Goal: Communication & Community: Answer question/provide support

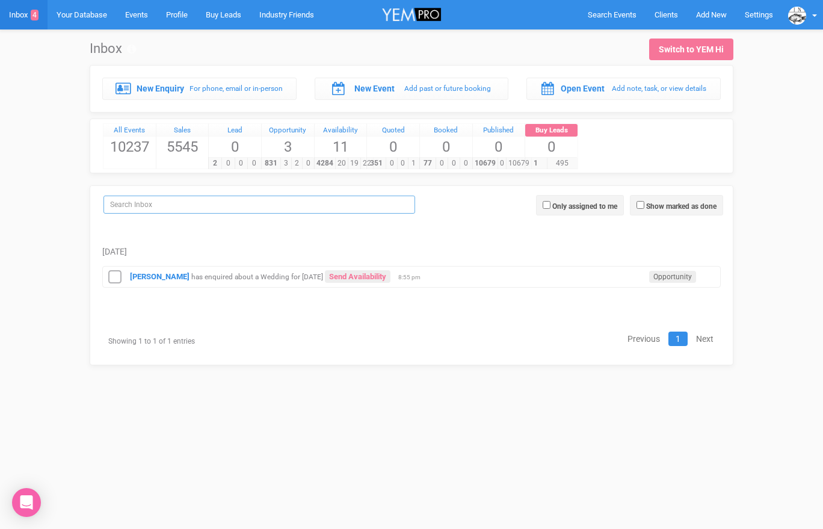
click at [186, 201] on input "search" at bounding box center [259, 204] width 312 height 18
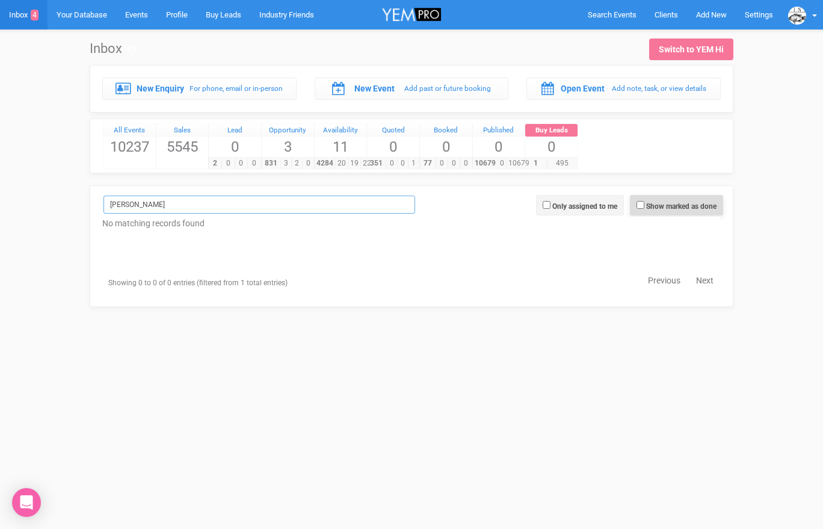
type input "[PERSON_NAME]"
click at [637, 206] on input "Show marked as done" at bounding box center [640, 205] width 8 height 8
checkbox input "true"
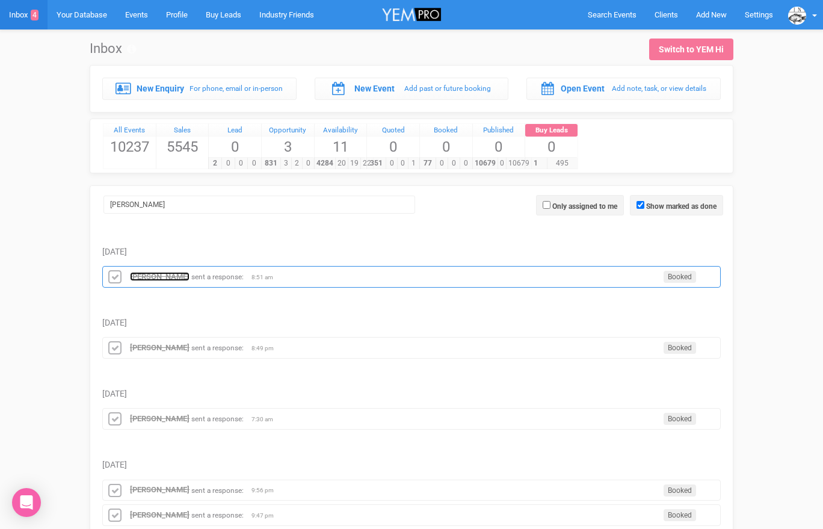
click at [171, 276] on strong "[PERSON_NAME]" at bounding box center [160, 276] width 60 height 9
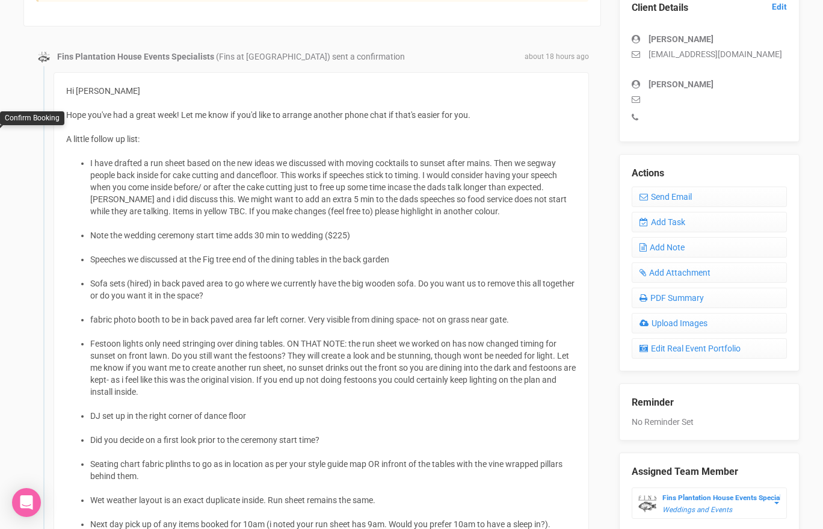
scroll to position [311, 0]
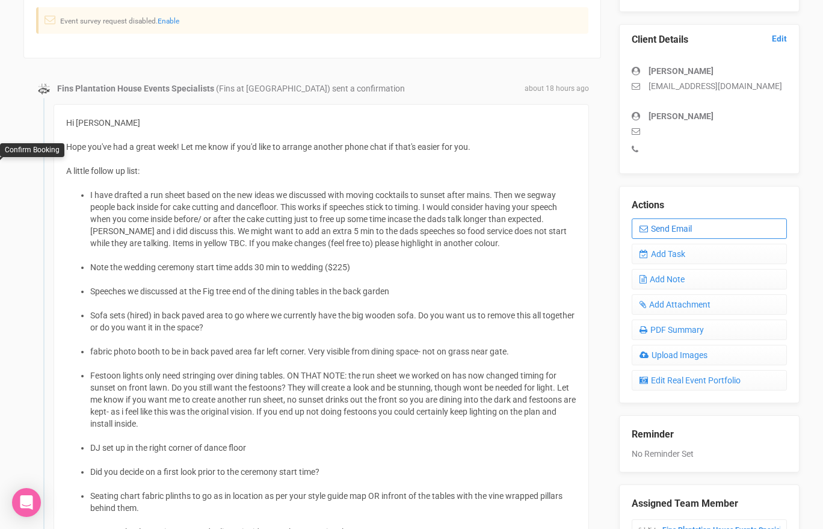
click at [731, 227] on link "Send Email" at bounding box center [708, 228] width 155 height 20
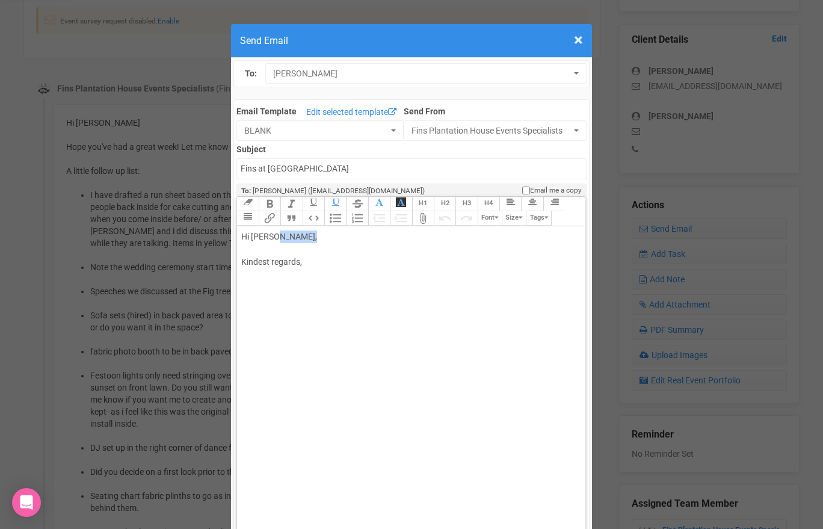
drag, startPoint x: 275, startPoint y: 236, endPoint x: 315, endPoint y: 236, distance: 39.1
click at [315, 236] on div "Hi [PERSON_NAME], Kindest regards," at bounding box center [408, 261] width 334 height 63
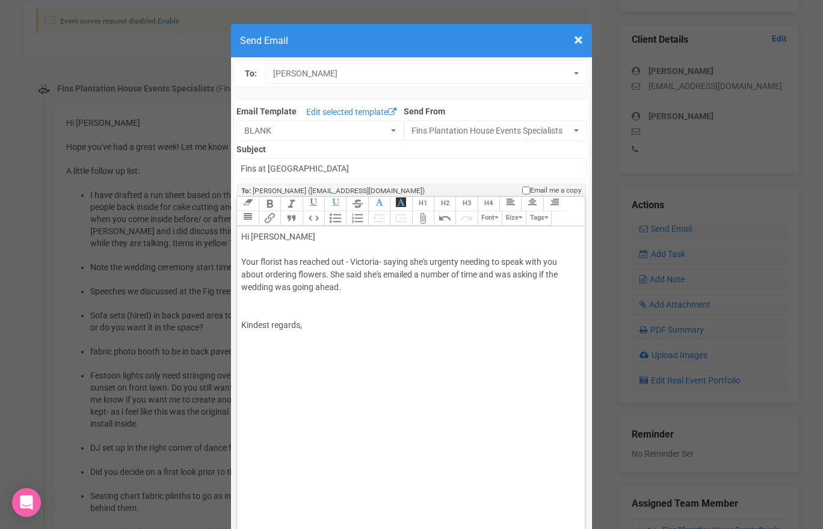
click at [262, 309] on div "Hi [PERSON_NAME] Your florist has reached out - Victoria- saying she's urgenty …" at bounding box center [408, 293] width 334 height 126
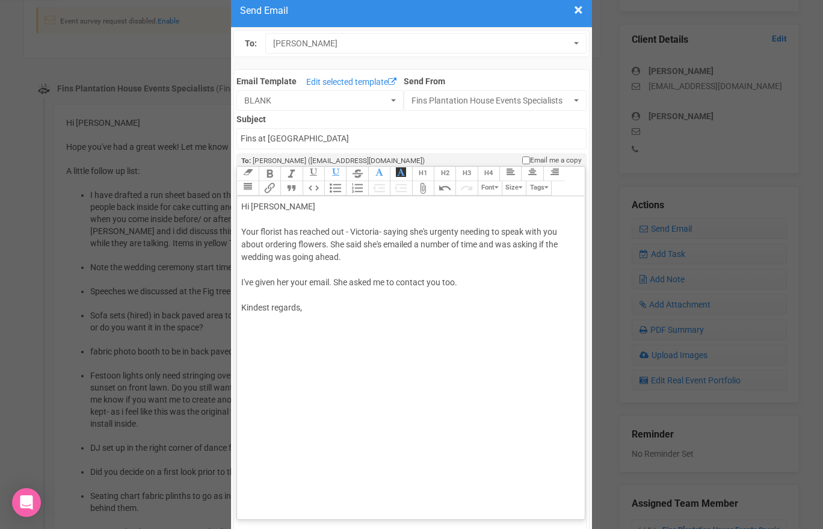
scroll to position [46, 0]
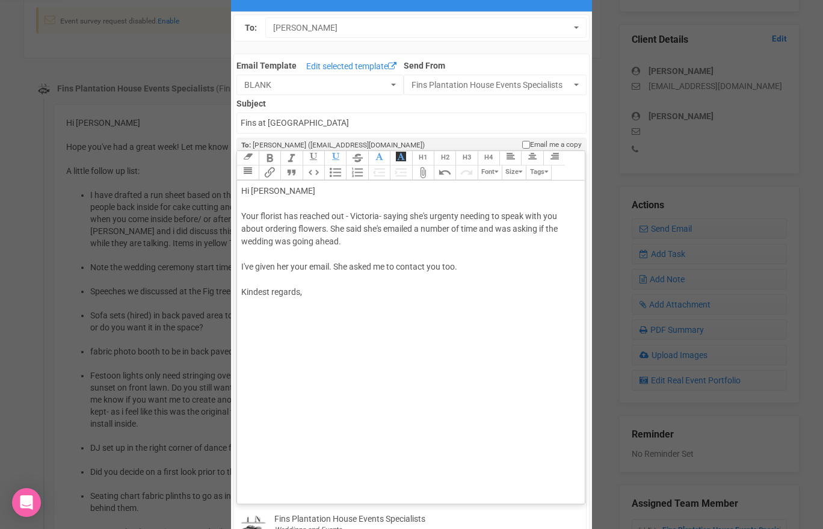
click at [265, 305] on div "Hi [PERSON_NAME] Your florist has reached out - Victoria- saying she's urgenty …" at bounding box center [408, 254] width 334 height 139
click at [458, 266] on div "Hi [PERSON_NAME] Your florist has reached out - Victoria- saying she's urgenty …" at bounding box center [408, 254] width 334 height 139
click at [398, 310] on div "Hi [PERSON_NAME] Your florist has reached out - Victoria- saying she's urgenty …" at bounding box center [408, 261] width 334 height 152
type trix-editor "<div>Hi [PERSON_NAME];<br><br>Your florist has reached out - Victoria- saying s…"
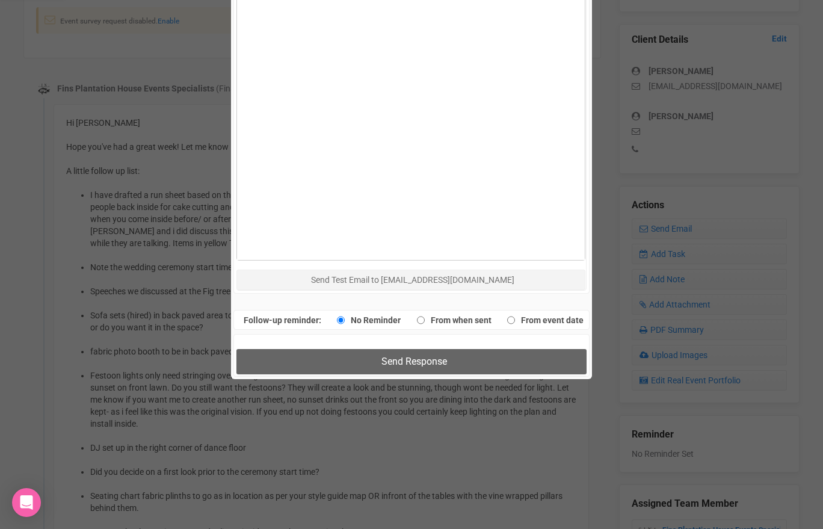
scroll to position [858, 0]
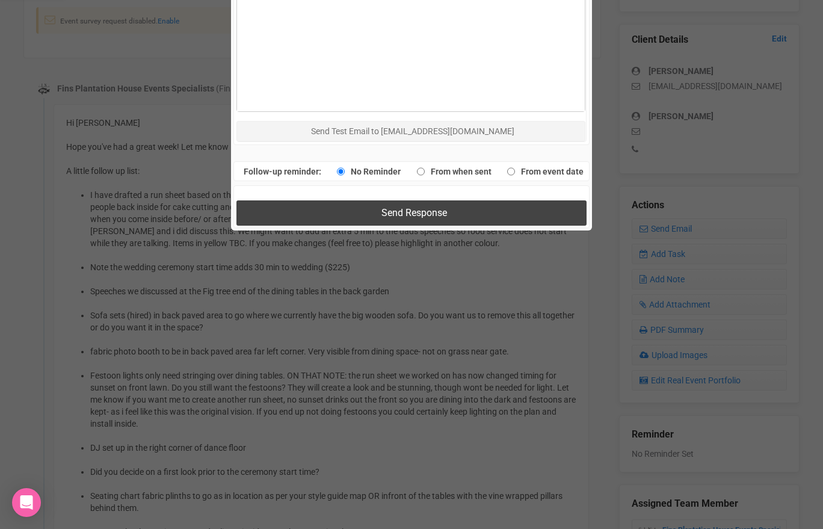
click at [407, 217] on span "Send Response" at bounding box center [414, 212] width 66 height 11
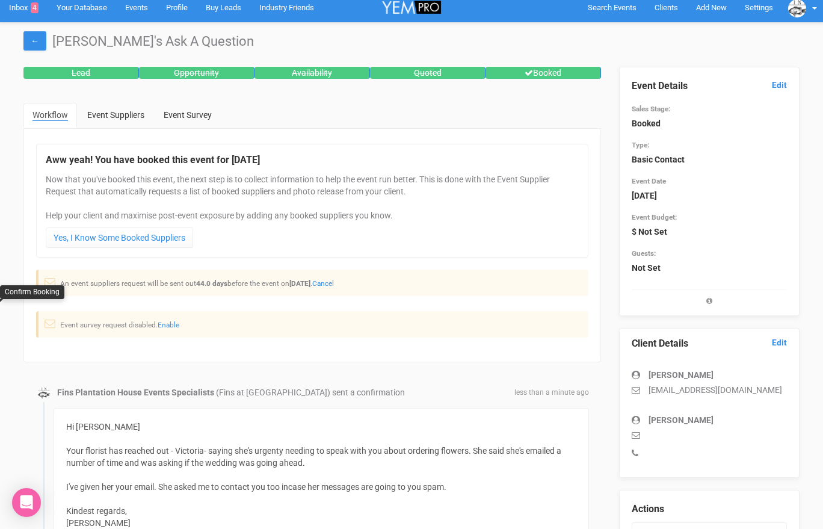
scroll to position [0, 0]
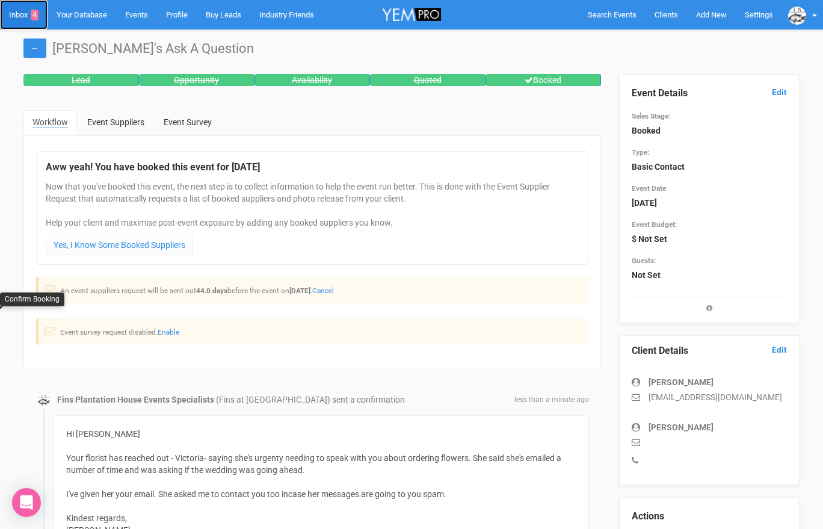
click at [19, 17] on link "Inbox 4" at bounding box center [24, 14] width 48 height 29
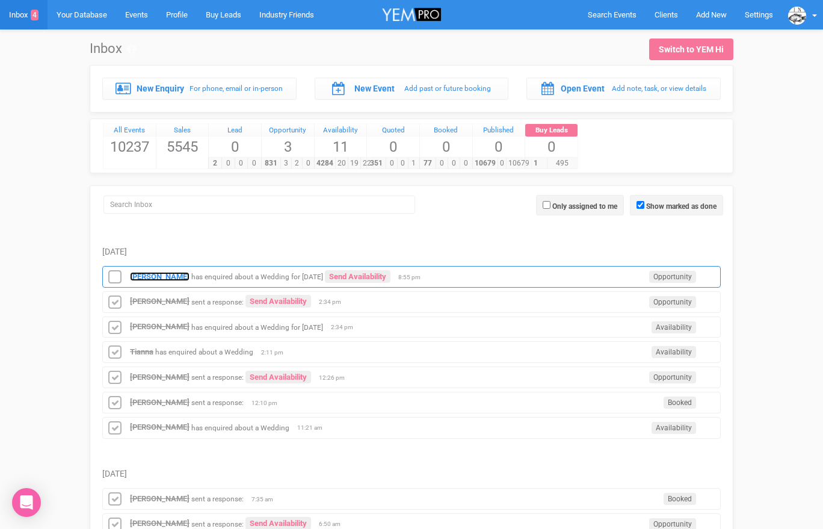
click at [146, 275] on strong "[PERSON_NAME]" at bounding box center [160, 276] width 60 height 9
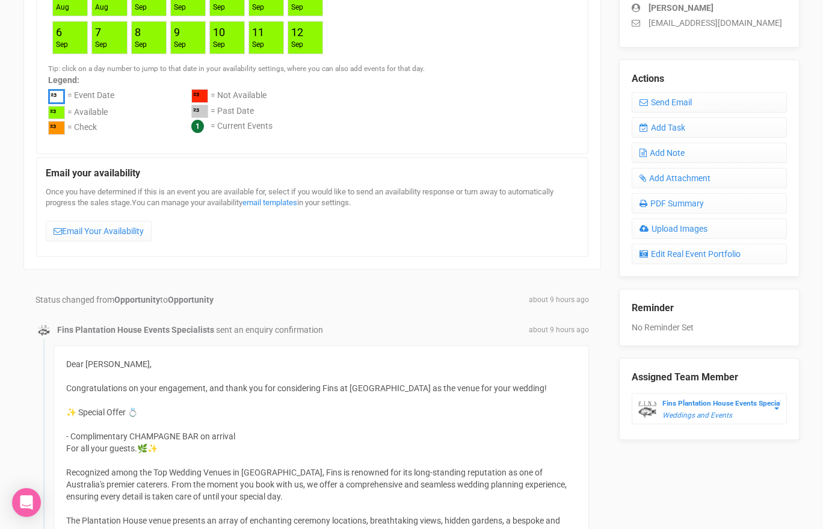
scroll to position [340, 0]
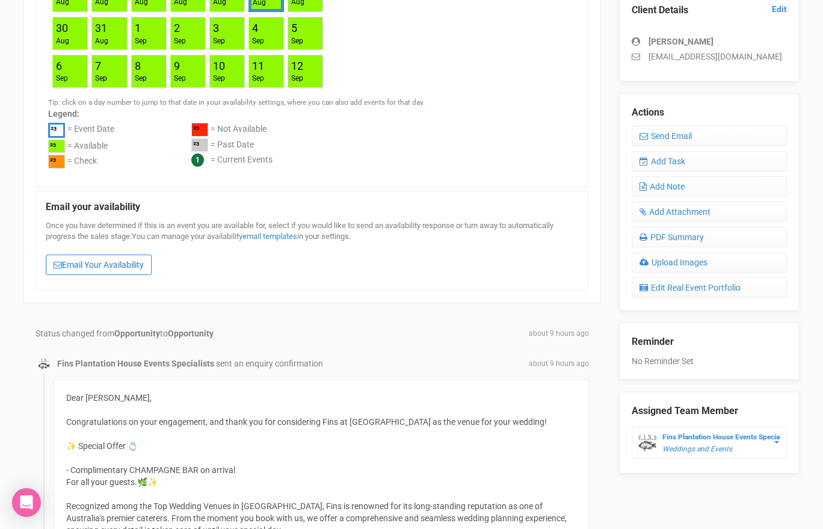
click at [127, 262] on link "Email Your Availability" at bounding box center [99, 264] width 106 height 20
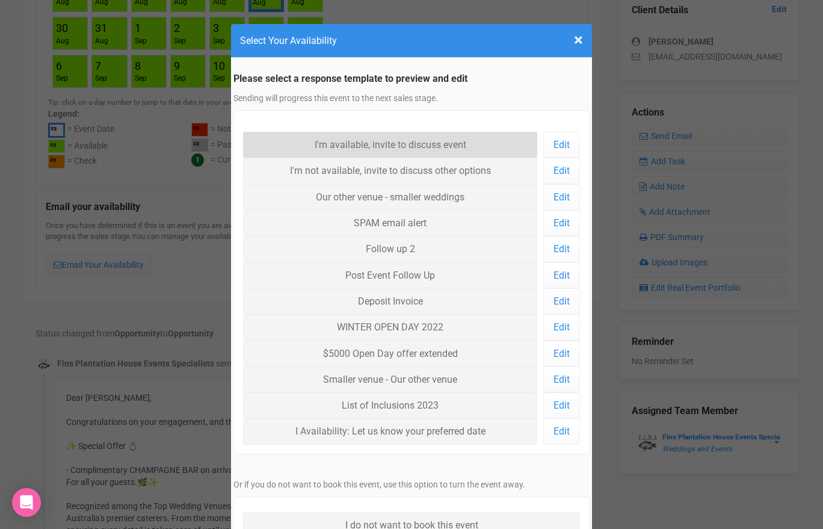
click at [292, 147] on link "I'm available, invite to discuss event" at bounding box center [390, 145] width 294 height 26
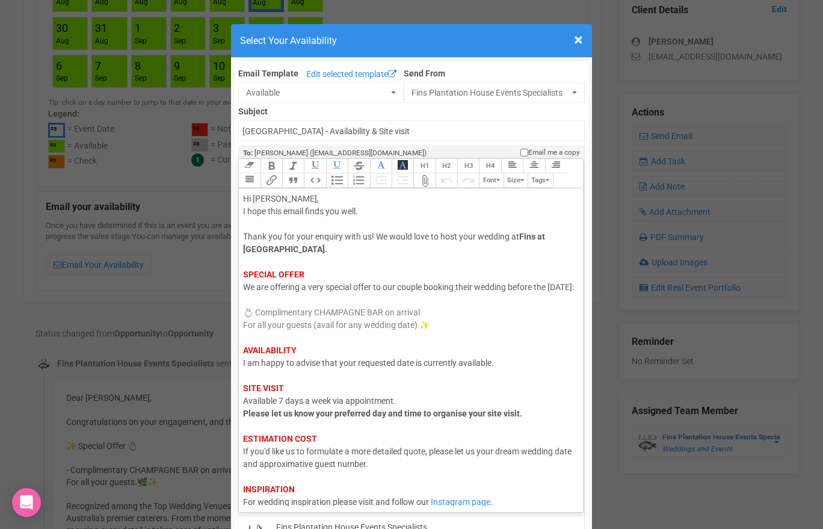
drag, startPoint x: 282, startPoint y: 298, endPoint x: 241, endPoint y: 298, distance: 40.9
click at [241, 298] on trix-editor "Hi [PERSON_NAME], I hope this email finds you well. Thank you for your enquiry …" at bounding box center [411, 346] width 344 height 317
click at [257, 367] on span "I am happy to advise that your requested date is currently available." at bounding box center [368, 363] width 251 height 10
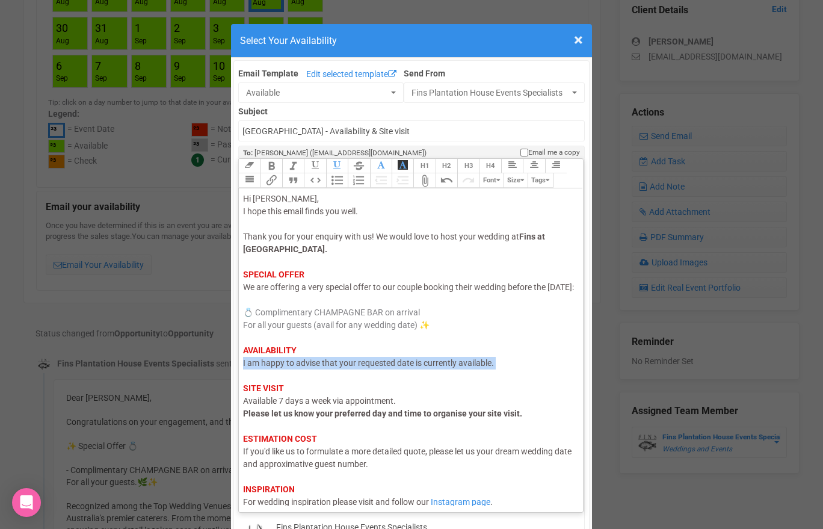
click at [257, 367] on span "I am happy to advise that your requested date is currently available." at bounding box center [368, 363] width 251 height 10
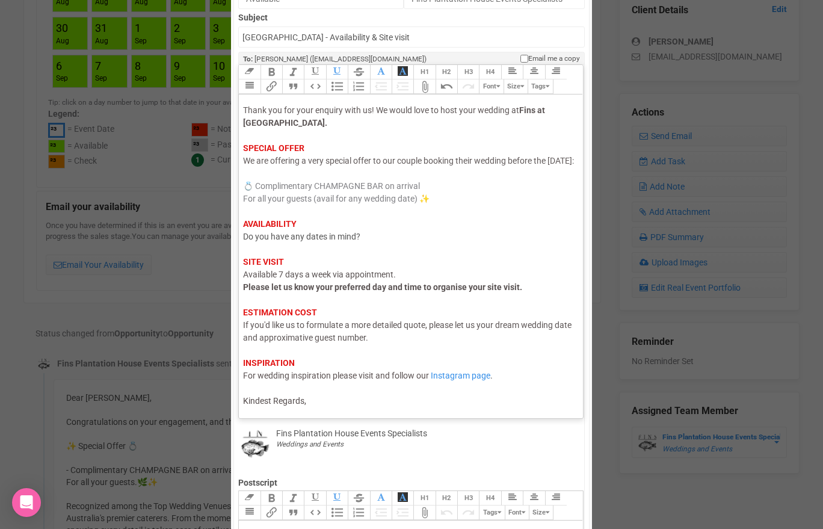
scroll to position [96, 0]
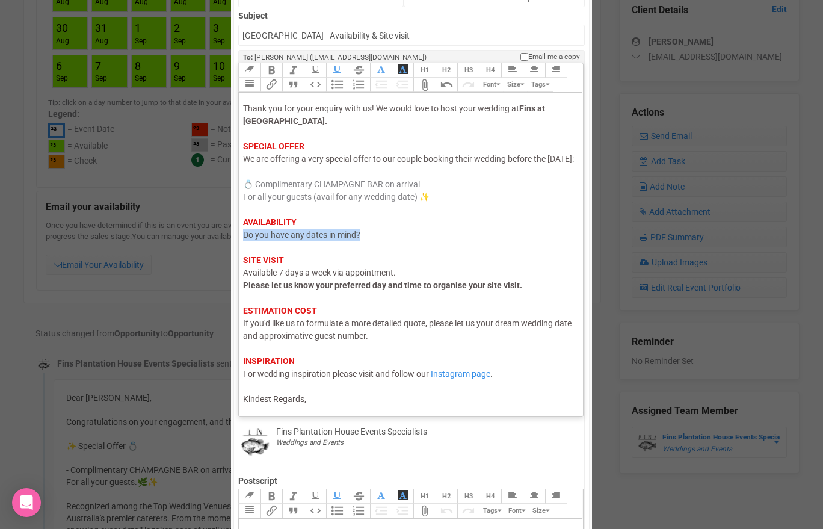
drag, startPoint x: 366, startPoint y: 233, endPoint x: 241, endPoint y: 235, distance: 125.1
click at [241, 235] on trix-editor "Hi [PERSON_NAME], I hope this email finds you well. Thank you for your enquiry …" at bounding box center [411, 251] width 344 height 317
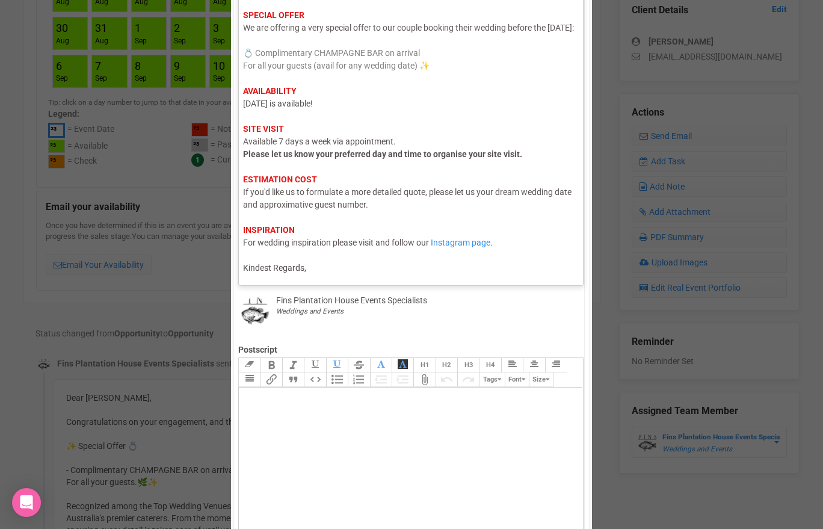
scroll to position [354, 0]
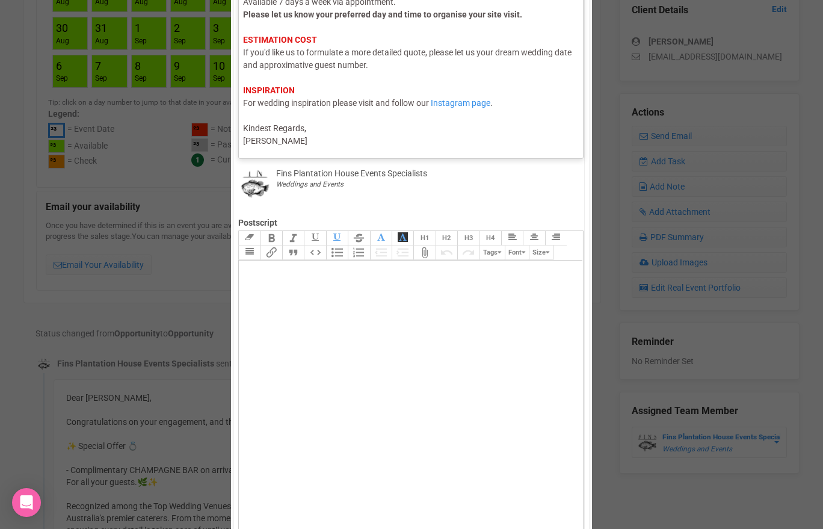
type trix-editor "<div><span style="color: rgb(95, 88, 88);">Hi [PERSON_NAME],</span><br><span st…"
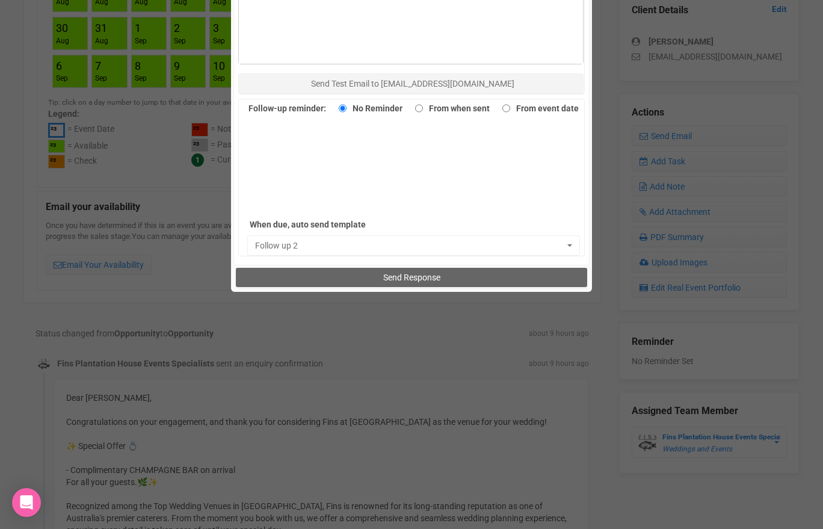
scroll to position [880, 0]
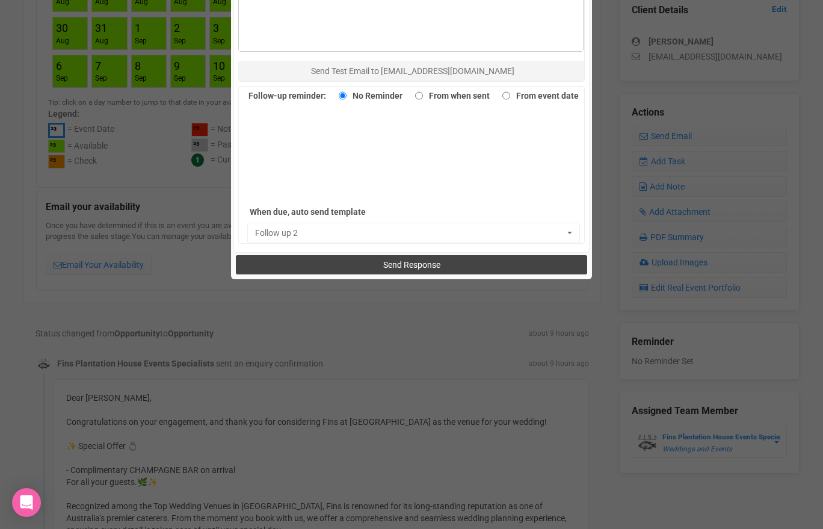
click at [330, 271] on button "Send Response" at bounding box center [411, 264] width 351 height 19
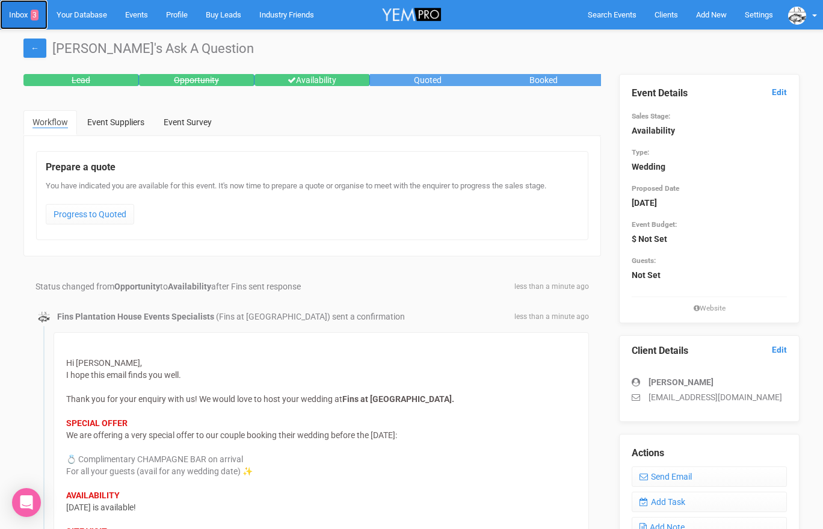
click at [19, 9] on link "Inbox 3" at bounding box center [24, 14] width 48 height 29
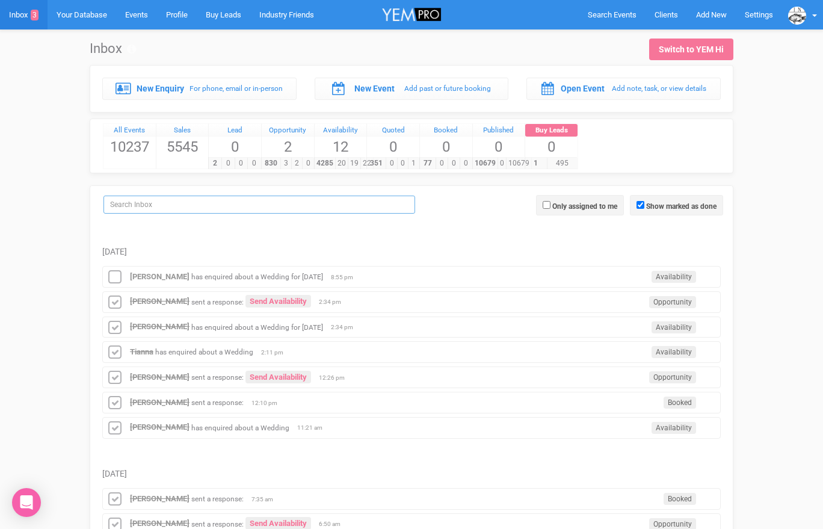
click at [132, 200] on input "search" at bounding box center [259, 204] width 312 height 18
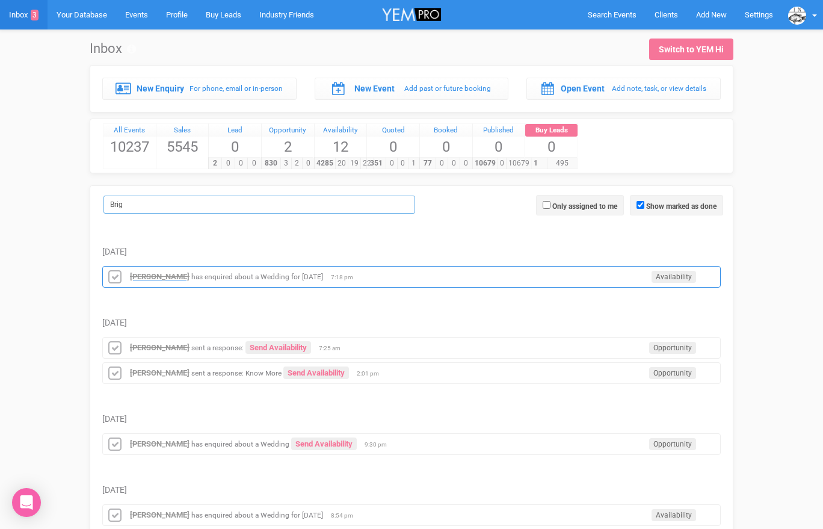
type input "Brig"
click at [144, 277] on strong "[PERSON_NAME]" at bounding box center [160, 276] width 60 height 9
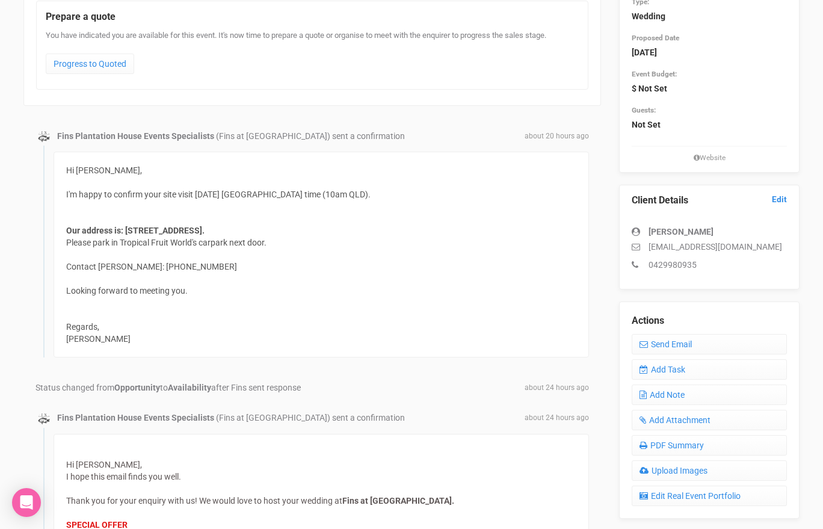
scroll to position [105, 0]
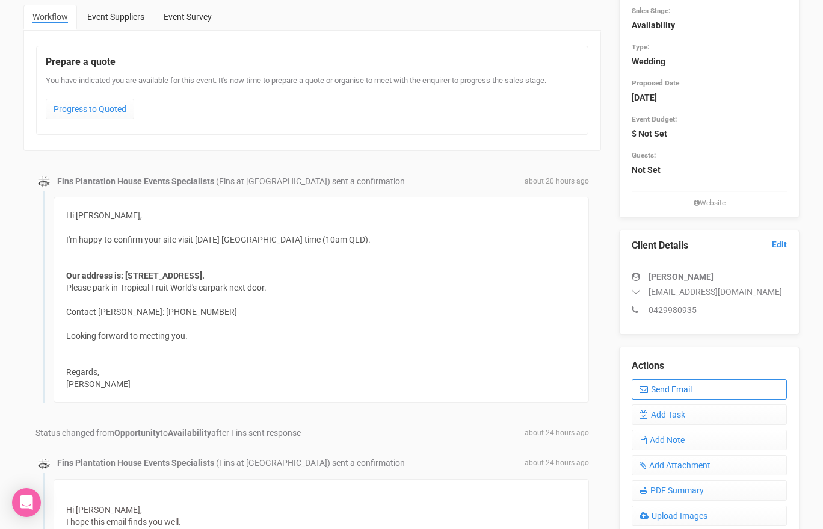
click at [651, 384] on link "Send Email" at bounding box center [708, 389] width 155 height 20
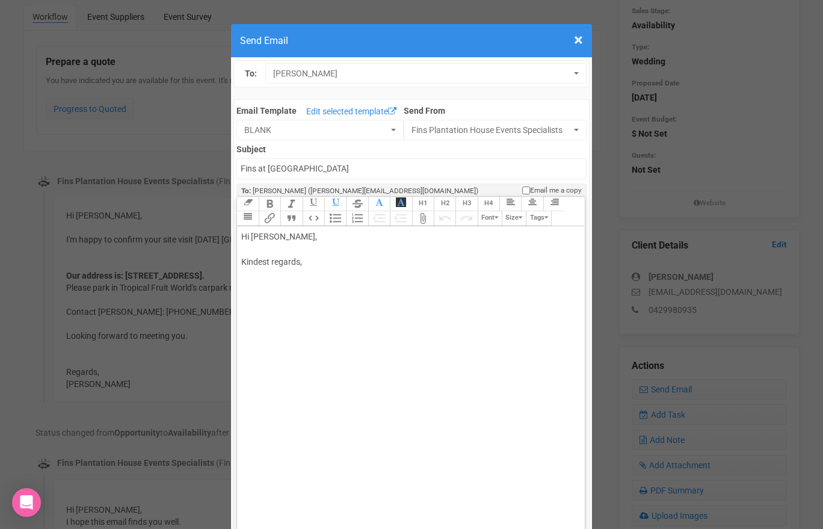
drag, startPoint x: 278, startPoint y: 238, endPoint x: 340, endPoint y: 235, distance: 62.0
click at [340, 236] on div "Hi Brigitte Catalano, Kindest regards," at bounding box center [408, 261] width 334 height 63
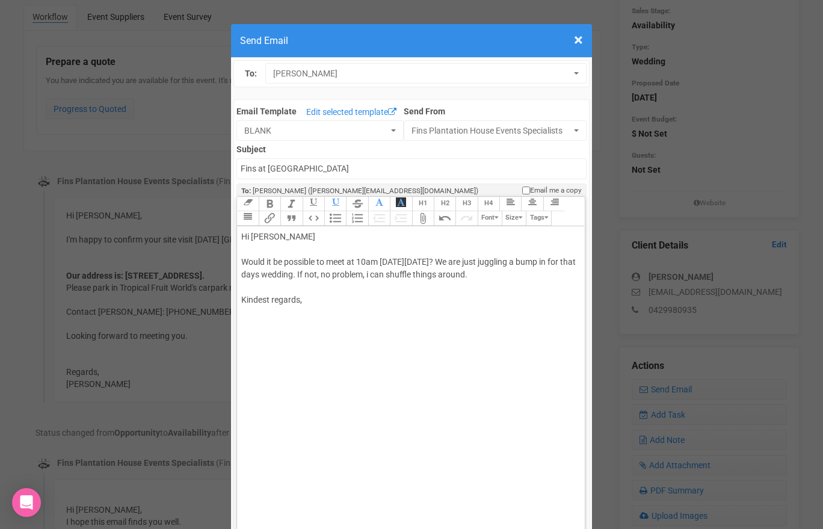
click at [303, 312] on div "Hi Brigitte Would it be possible to meet at 10am on Sat 18th Oct? We are just j…" at bounding box center [408, 280] width 334 height 101
type trix-editor "<div>Hi Brigitte<br><br>Would it be possible to meet at 10am on Sat 18th Oct? W…"
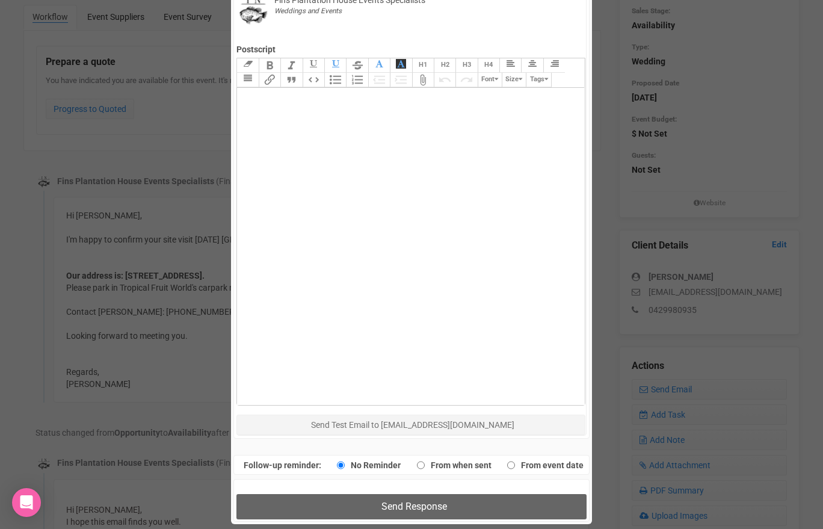
scroll to position [725, 0]
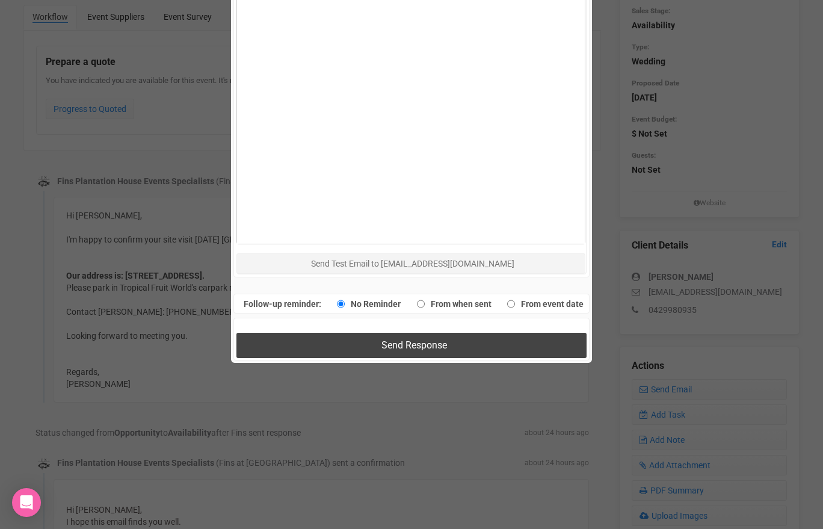
click at [306, 346] on button "Send Response" at bounding box center [410, 345] width 349 height 25
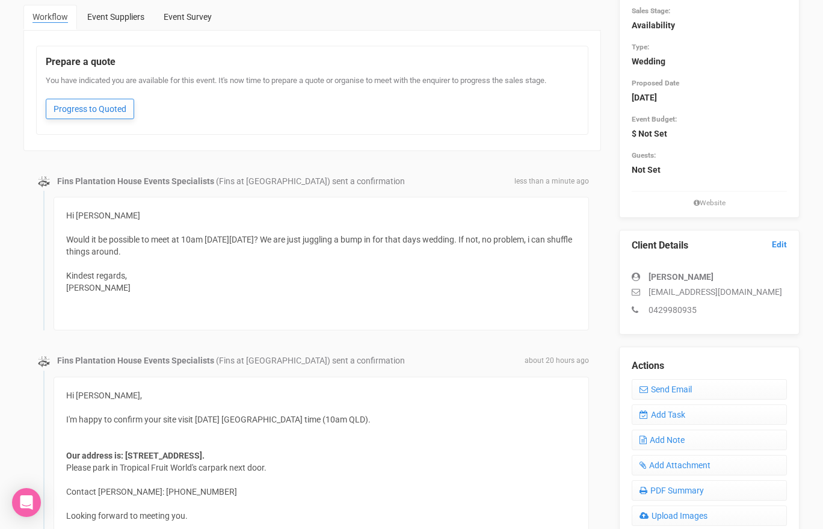
scroll to position [0, 0]
